Goal: Task Accomplishment & Management: Manage account settings

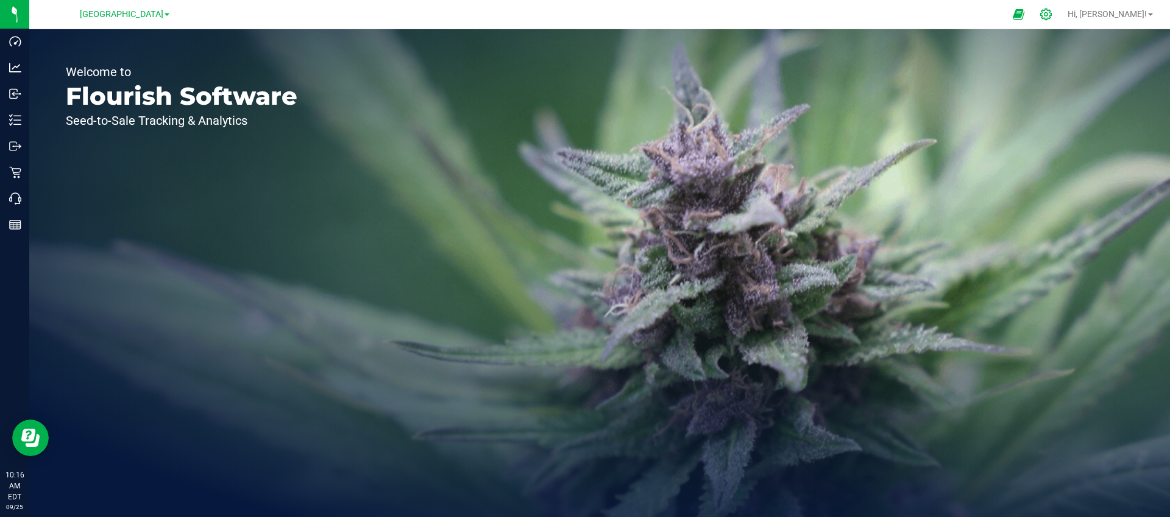
click at [1052, 14] on icon at bounding box center [1045, 14] width 13 height 13
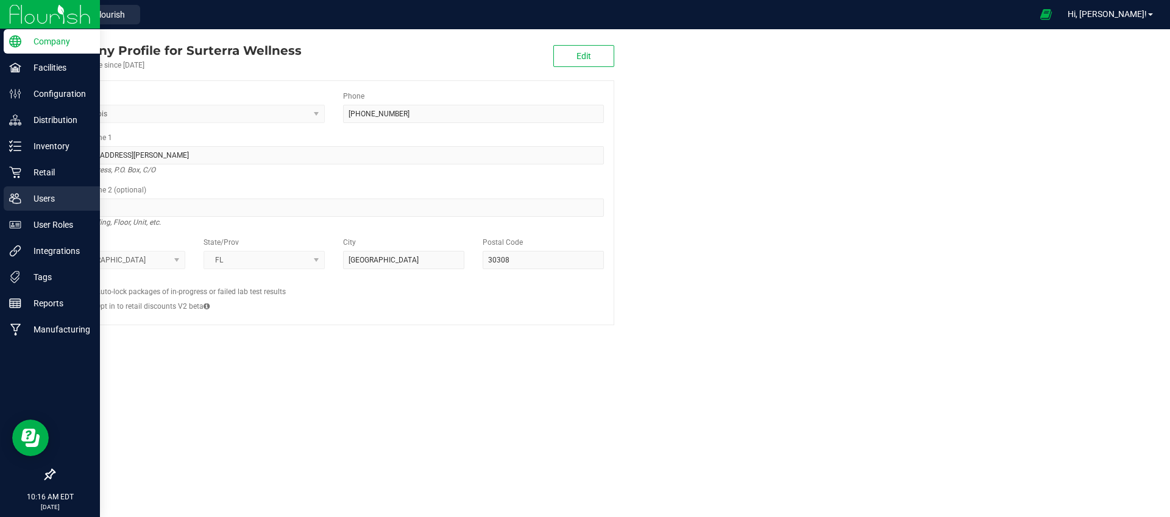
click at [41, 199] on p "Users" at bounding box center [57, 198] width 73 height 15
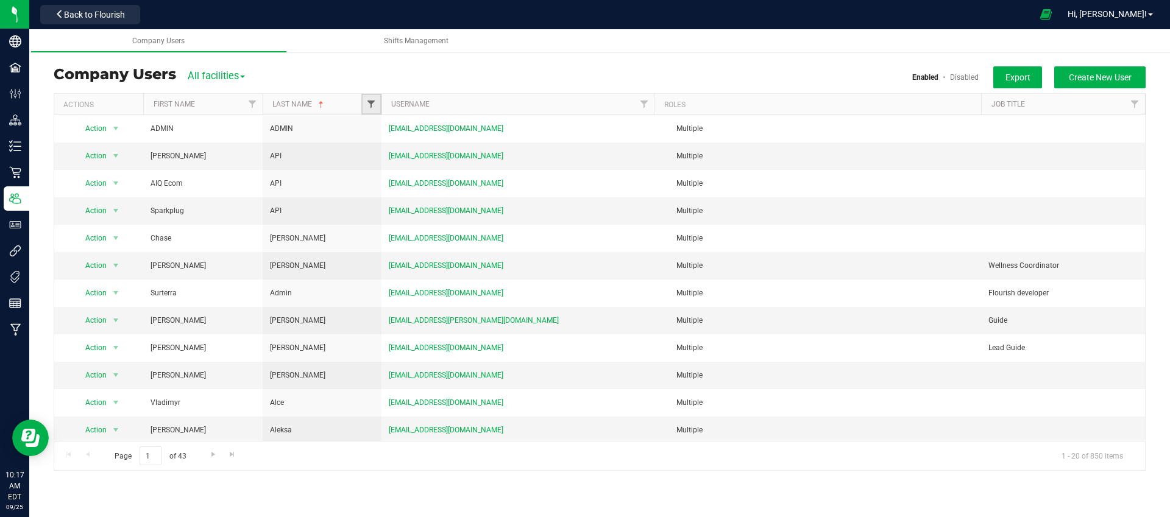
click at [372, 107] on span "Filter" at bounding box center [371, 104] width 10 height 10
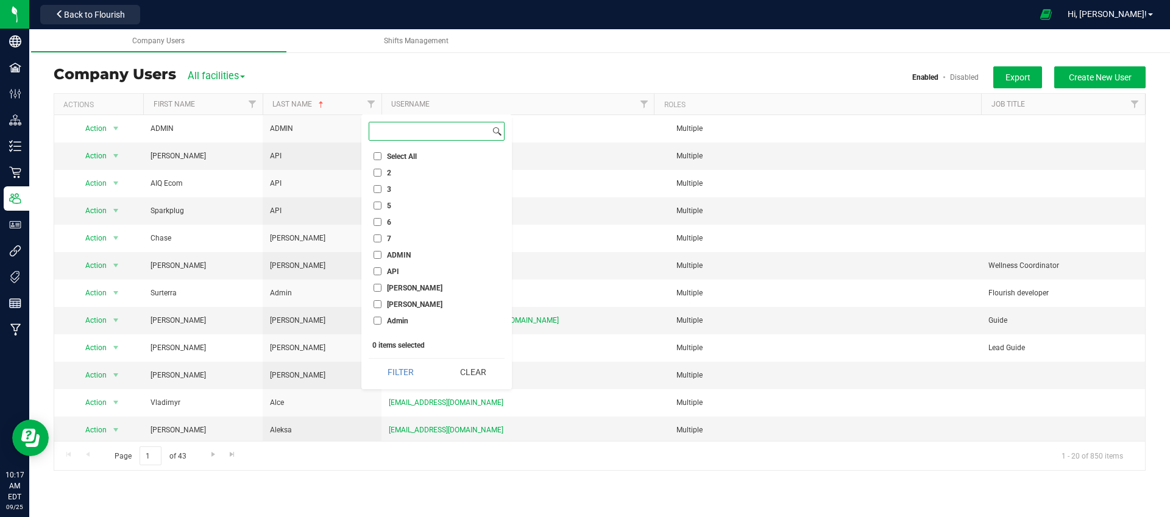
click at [398, 135] on input at bounding box center [429, 131] width 121 height 18
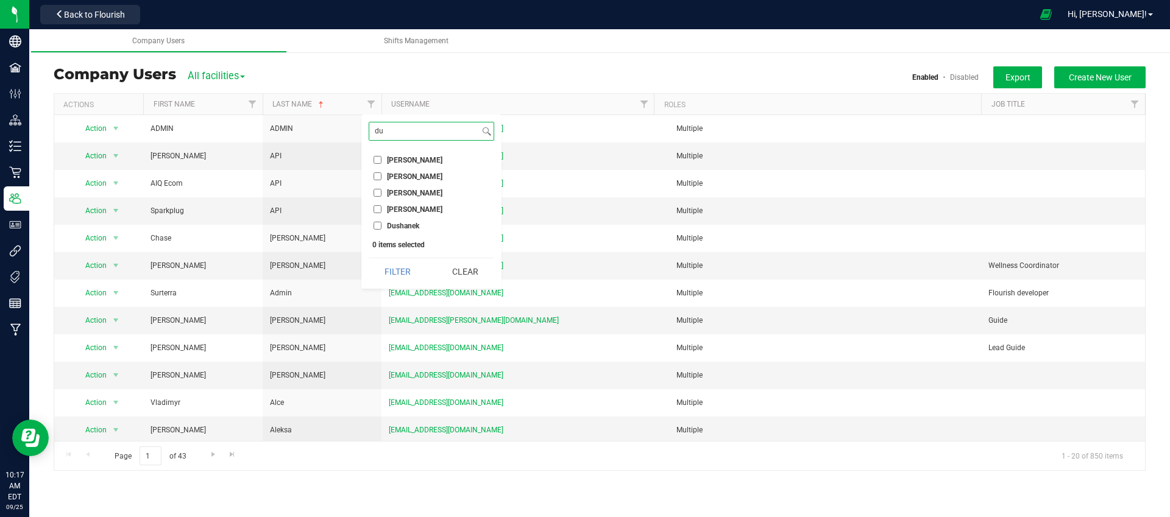
type input "du"
click at [378, 224] on input "Dushanek" at bounding box center [377, 226] width 8 height 8
checkbox input "true"
click at [394, 266] on button "Filter" at bounding box center [398, 271] width 58 height 27
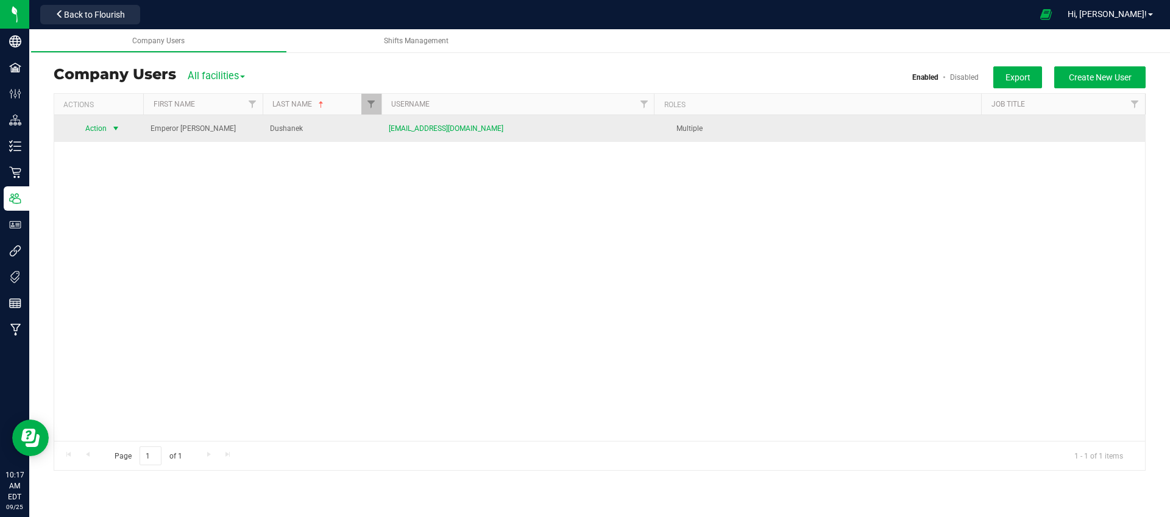
click at [115, 128] on span "select" at bounding box center [116, 129] width 10 height 10
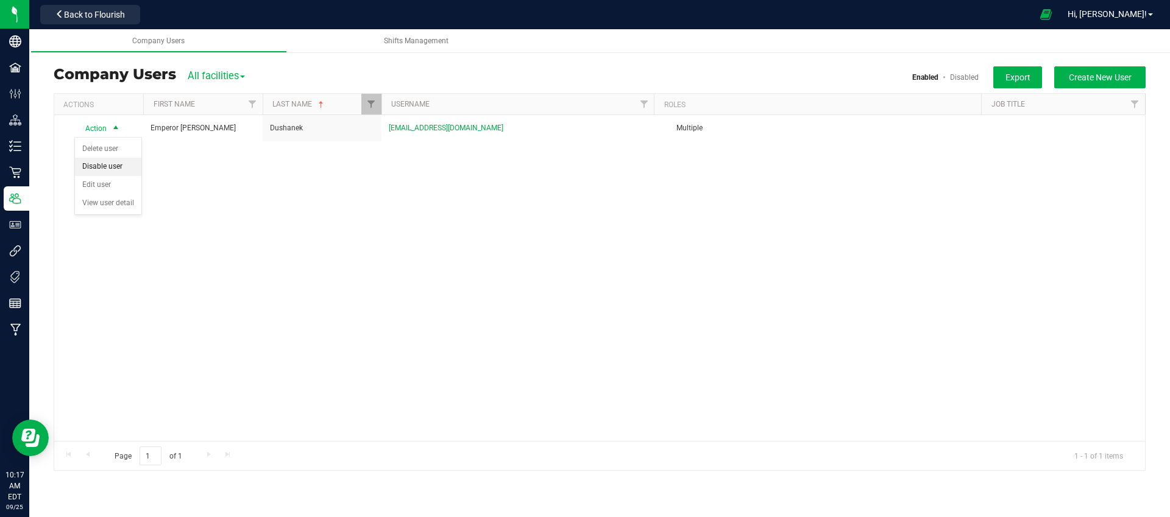
click at [115, 166] on li "Disable user" at bounding box center [108, 167] width 66 height 18
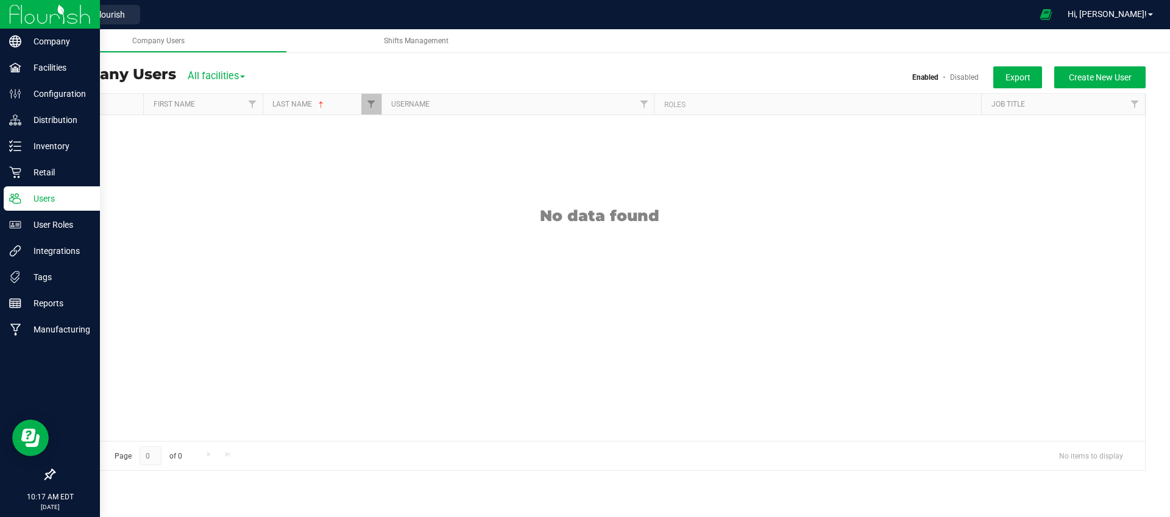
click at [20, 13] on img at bounding box center [50, 14] width 82 height 29
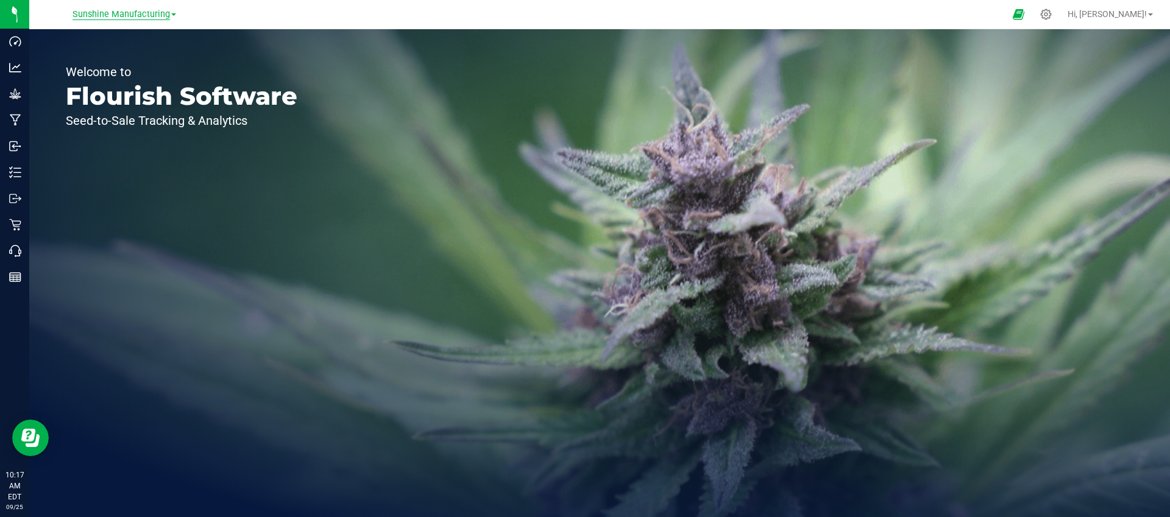
click at [145, 18] on span "Sunshine Manufacturing" at bounding box center [120, 14] width 97 height 11
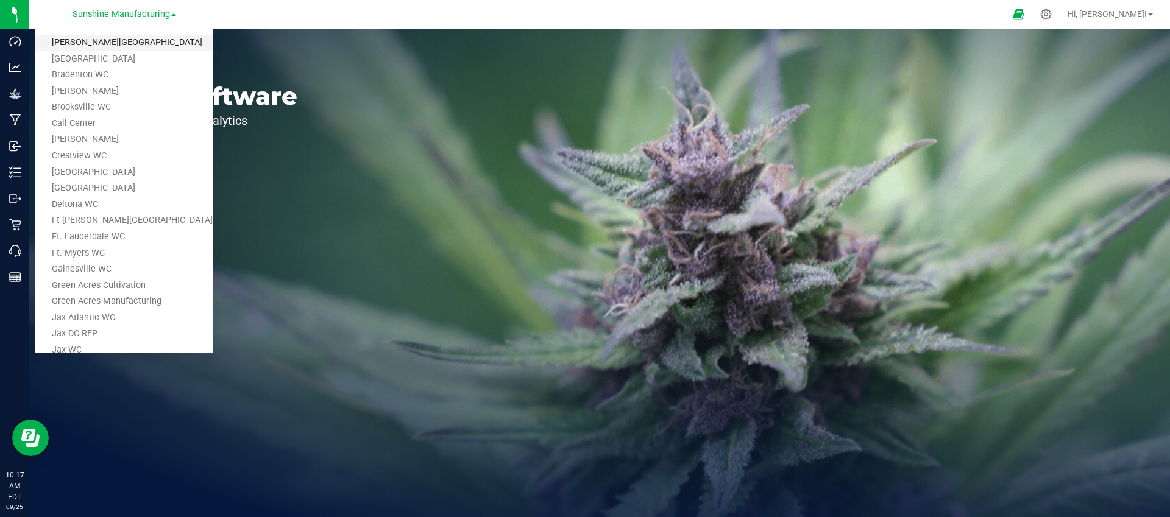
click at [105, 43] on link "[PERSON_NAME][GEOGRAPHIC_DATA]" at bounding box center [124, 43] width 178 height 16
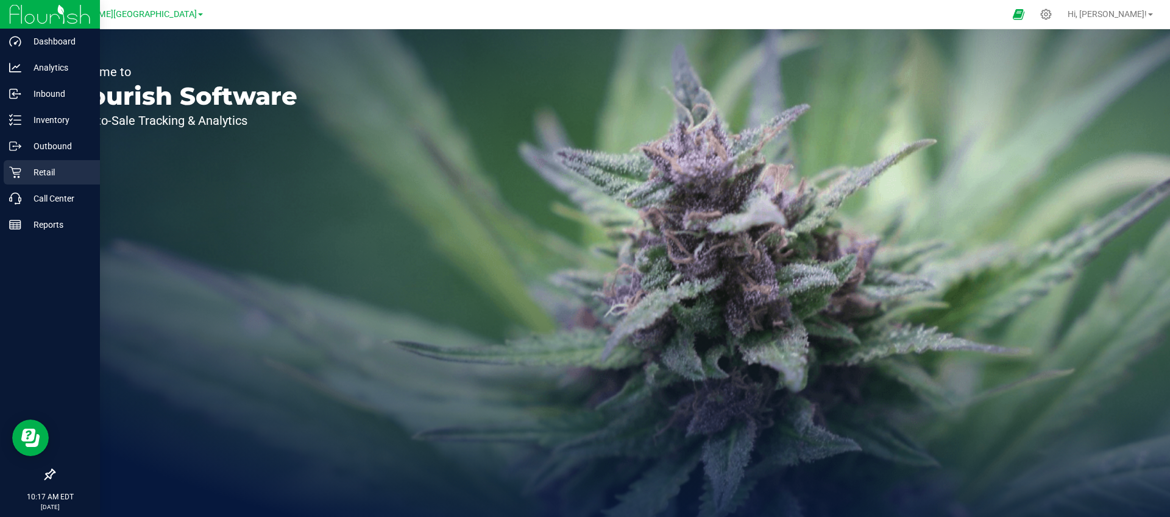
click at [21, 169] on p "Retail" at bounding box center [57, 172] width 73 height 15
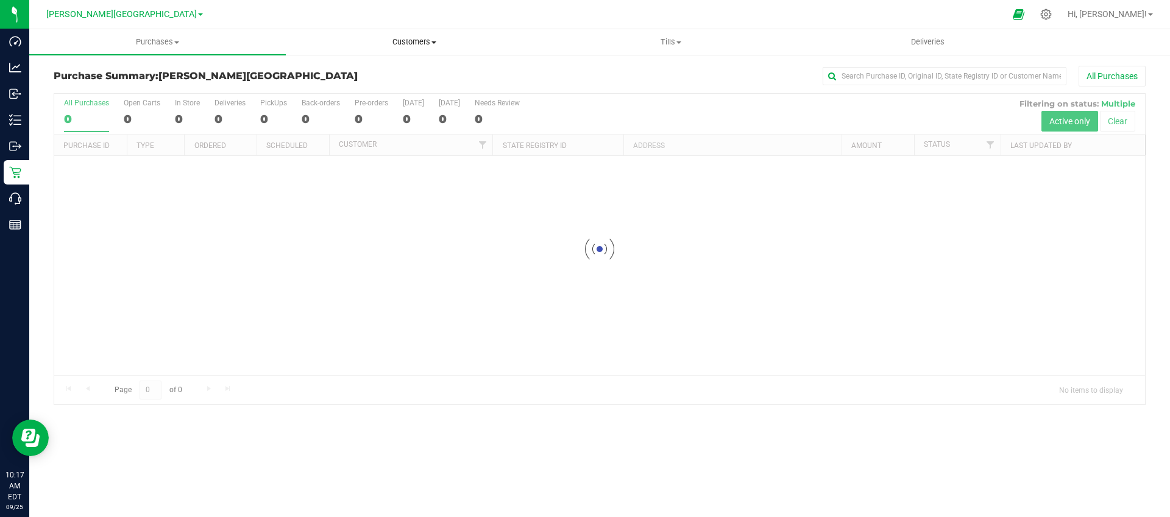
click at [426, 43] on span "Customers" at bounding box center [413, 42] width 255 height 11
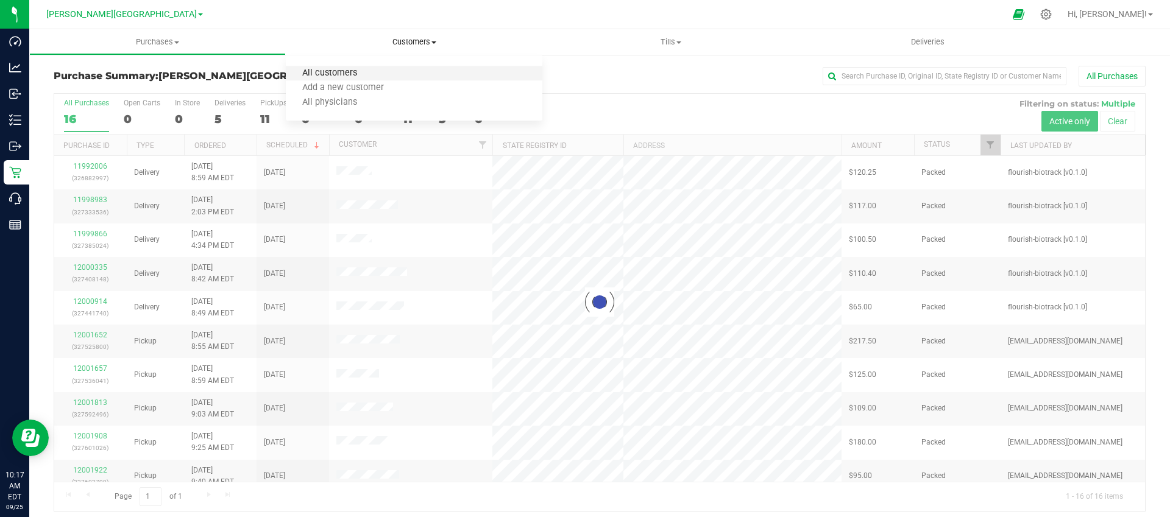
click at [344, 73] on span "All customers" at bounding box center [330, 73] width 88 height 10
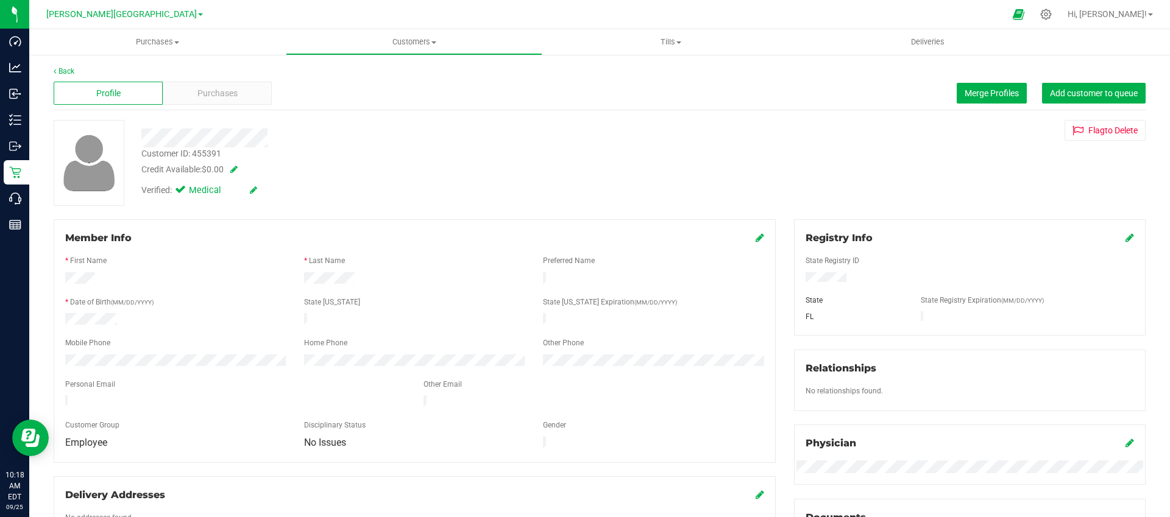
click at [755, 237] on icon at bounding box center [759, 238] width 9 height 10
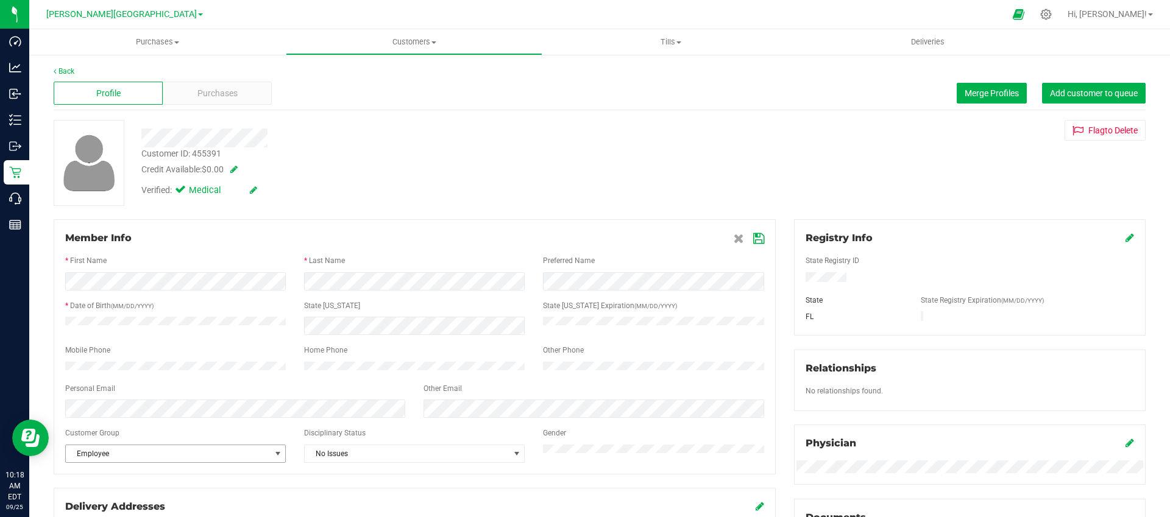
click at [270, 461] on span "select" at bounding box center [277, 453] width 15 height 17
click at [88, 338] on li "None" at bounding box center [175, 336] width 219 height 18
click at [760, 239] on icon at bounding box center [758, 239] width 11 height 10
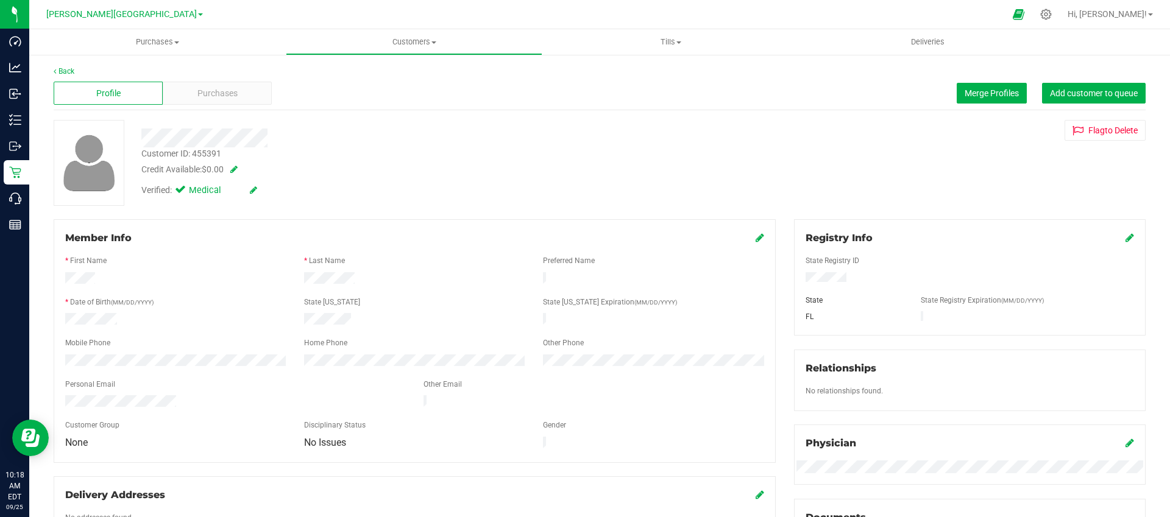
click at [280, 16] on div at bounding box center [611, 14] width 787 height 24
click at [420, 42] on span "Customers" at bounding box center [413, 42] width 255 height 11
click at [340, 70] on span "All customers" at bounding box center [330, 73] width 88 height 10
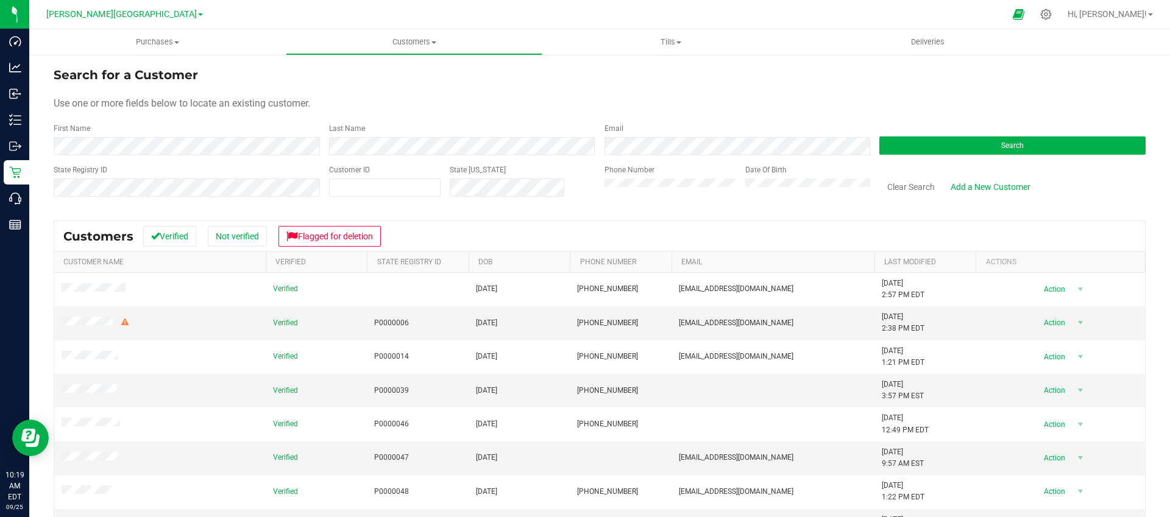
click at [364, 171] on label "Customer ID" at bounding box center [349, 169] width 41 height 11
click at [364, 188] on span at bounding box center [384, 188] width 111 height 18
paste input "655079"
type input "655079"
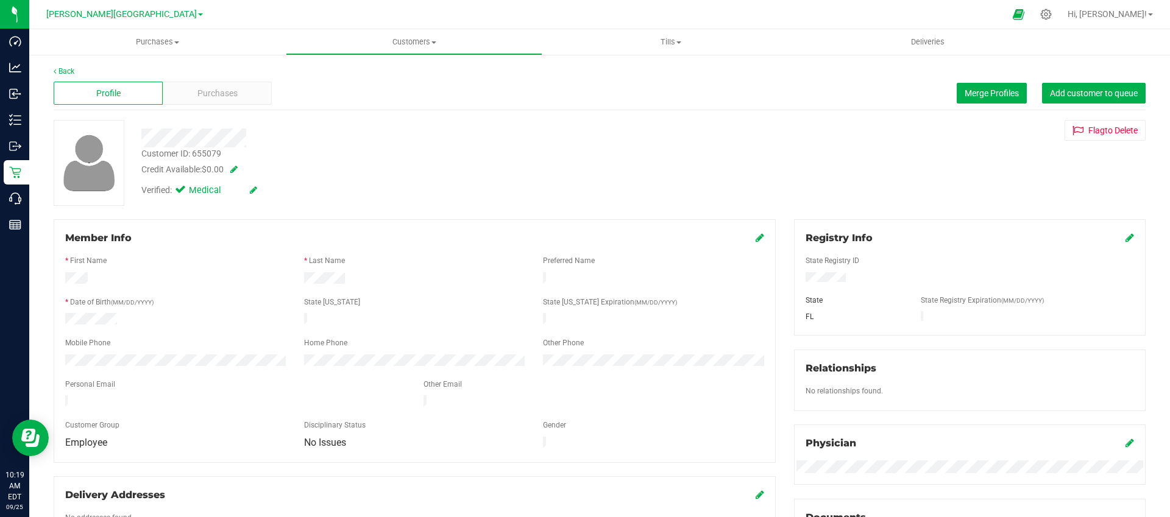
click at [237, 168] on span at bounding box center [231, 169] width 12 height 9
drag, startPoint x: 241, startPoint y: 173, endPoint x: 281, endPoint y: 169, distance: 41.0
click at [189, 172] on div "Credit Available: $0.00 0" at bounding box center [409, 172] width 537 height 18
type input "50.00"
type input "$50.00"
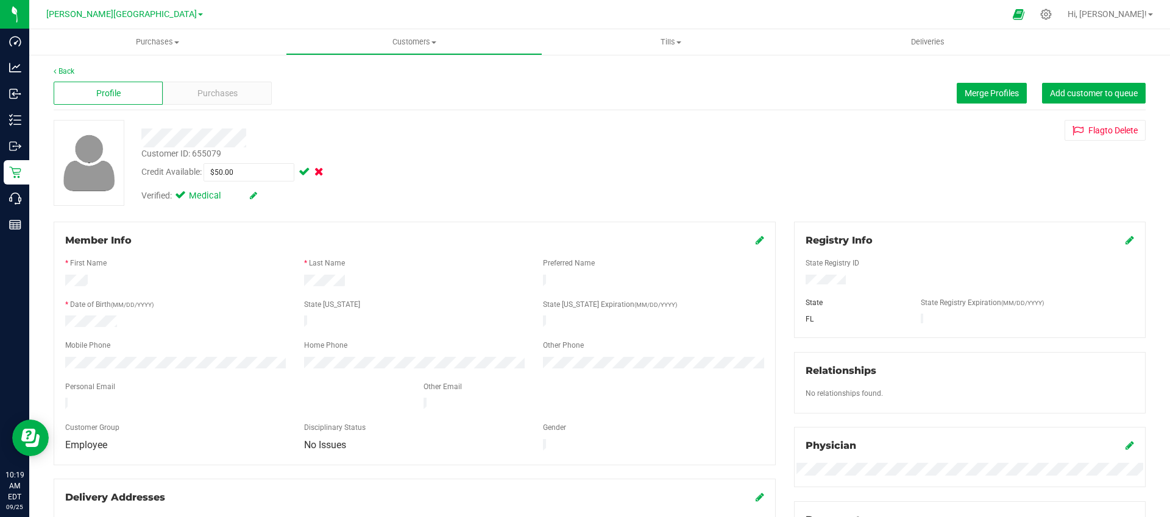
click at [305, 173] on span at bounding box center [303, 172] width 14 height 9
